Goal: Task Accomplishment & Management: Use online tool/utility

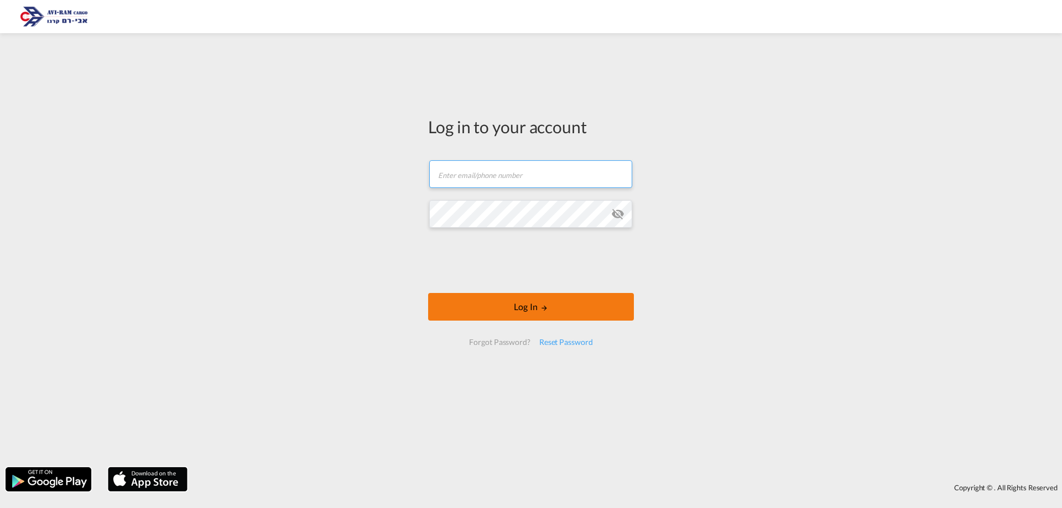
type input "[EMAIL_ADDRESS][DOMAIN_NAME]"
click at [525, 303] on button "Log In" at bounding box center [531, 307] width 206 height 28
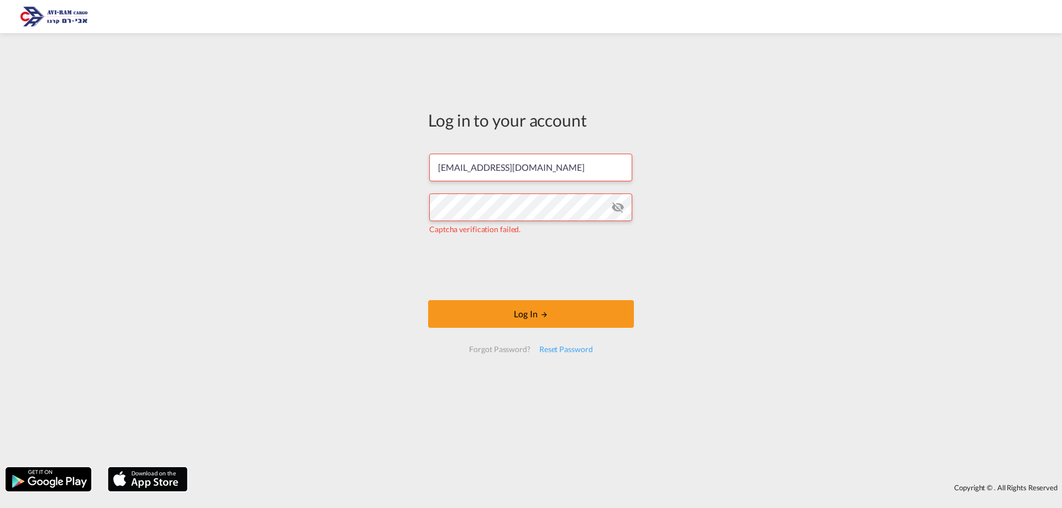
click at [527, 334] on form "[EMAIL_ADDRESS][DOMAIN_NAME] Captcha verification failed. Log In Forgot Passwor…" at bounding box center [531, 253] width 206 height 221
click at [523, 321] on button "Log In" at bounding box center [531, 314] width 206 height 28
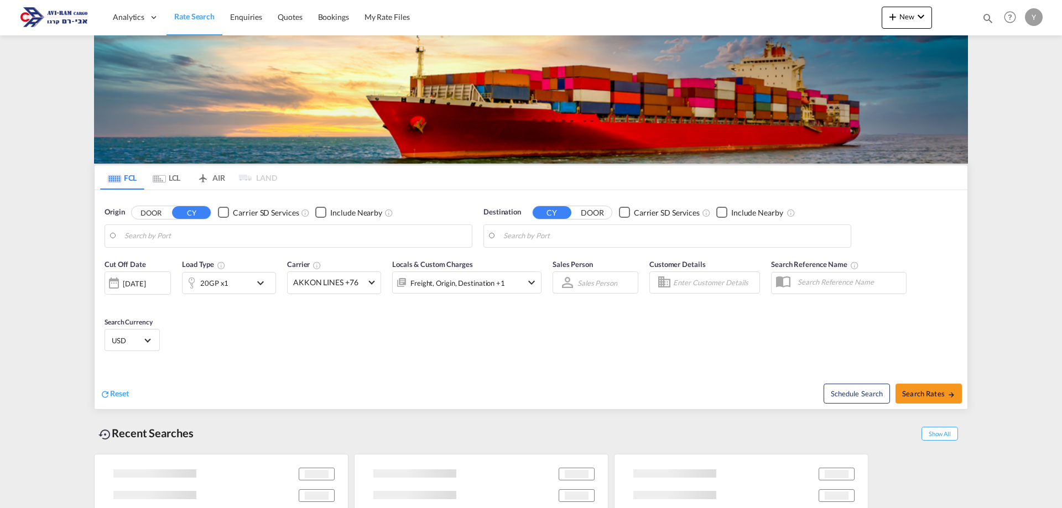
type input "[GEOGRAPHIC_DATA], [GEOGRAPHIC_DATA]"
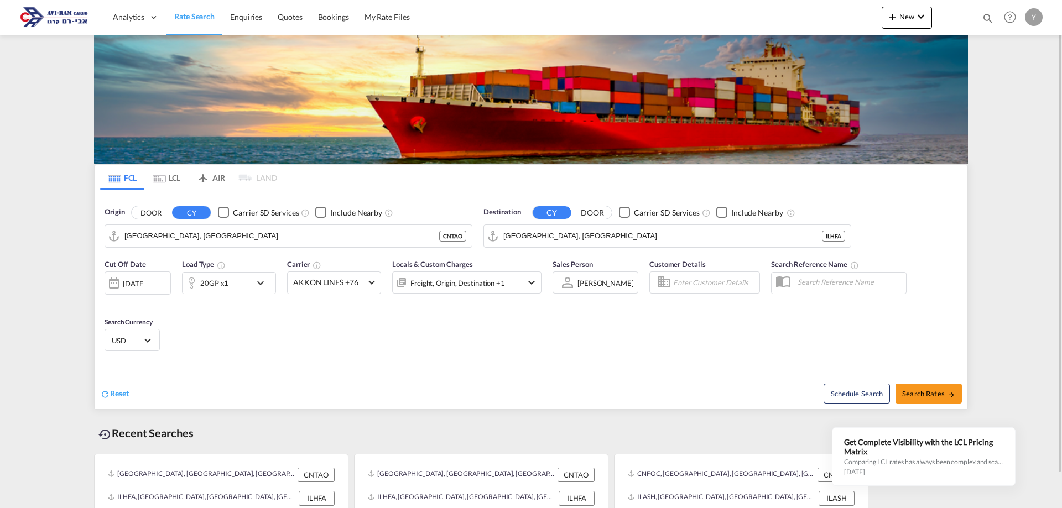
click at [12, 278] on md-content "Analytics Dashboard Rate Search Enquiries Quotes Bookings" at bounding box center [531, 254] width 1062 height 508
click at [698, 108] on img at bounding box center [531, 99] width 874 height 128
